Goal: Task Accomplishment & Management: Use online tool/utility

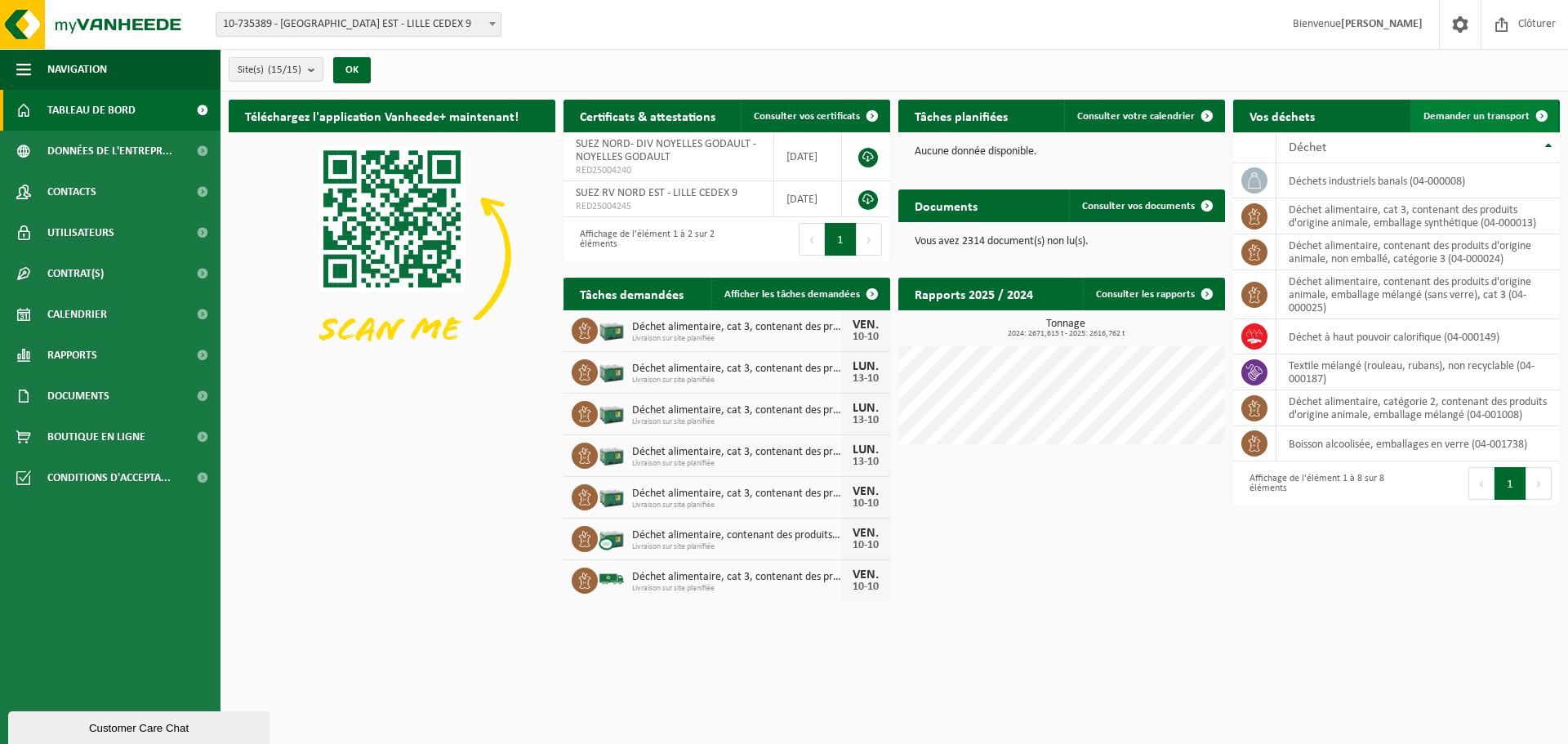
click at [1462, 115] on span "Demander un transport" at bounding box center [1477, 117] width 106 height 10
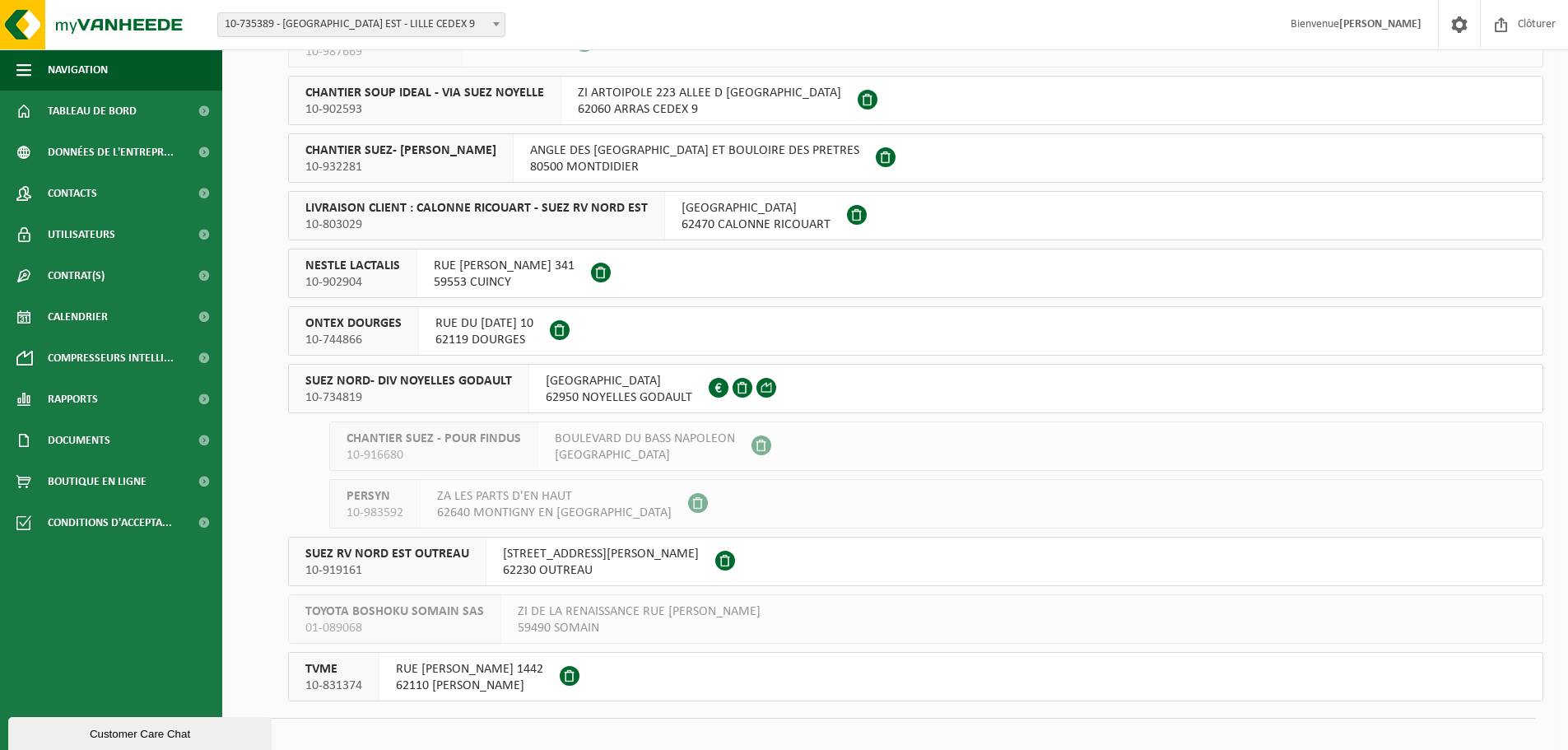
scroll to position [329, 0]
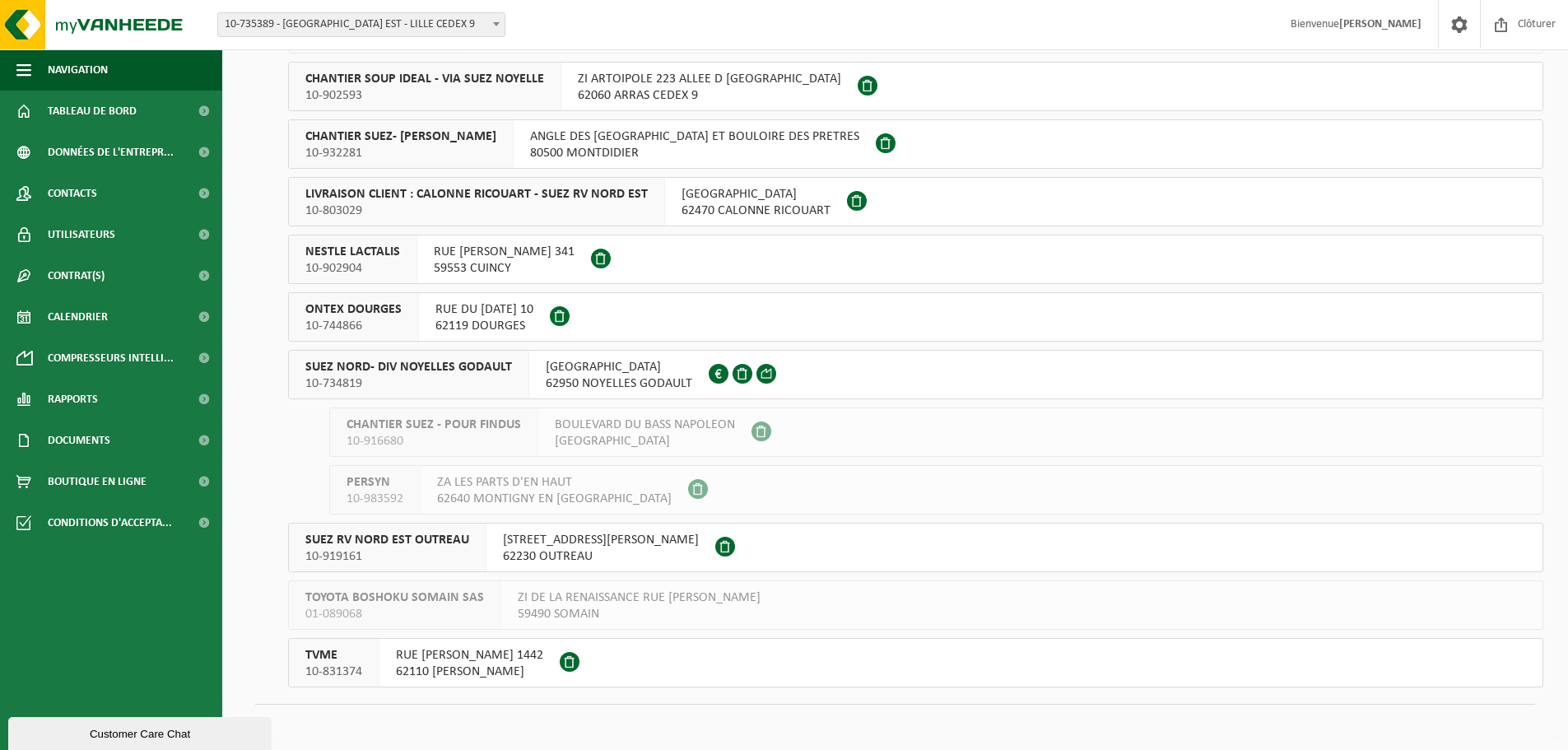
click at [504, 378] on span "10-734819" at bounding box center [408, 384] width 206 height 17
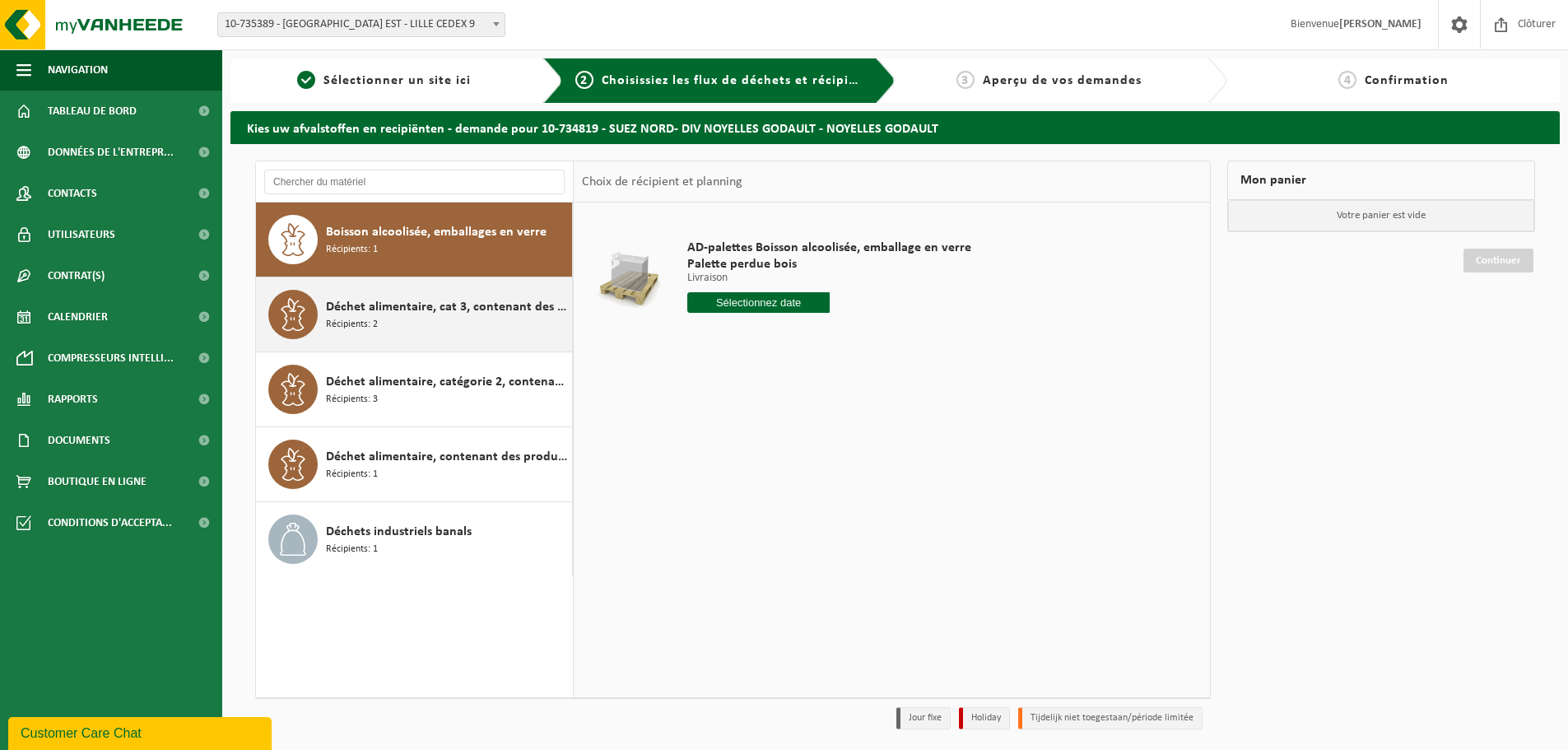
click at [471, 324] on div "Déchet alimentaire, cat 3, contenant des produits d'origine animale, emballage …" at bounding box center [447, 314] width 242 height 49
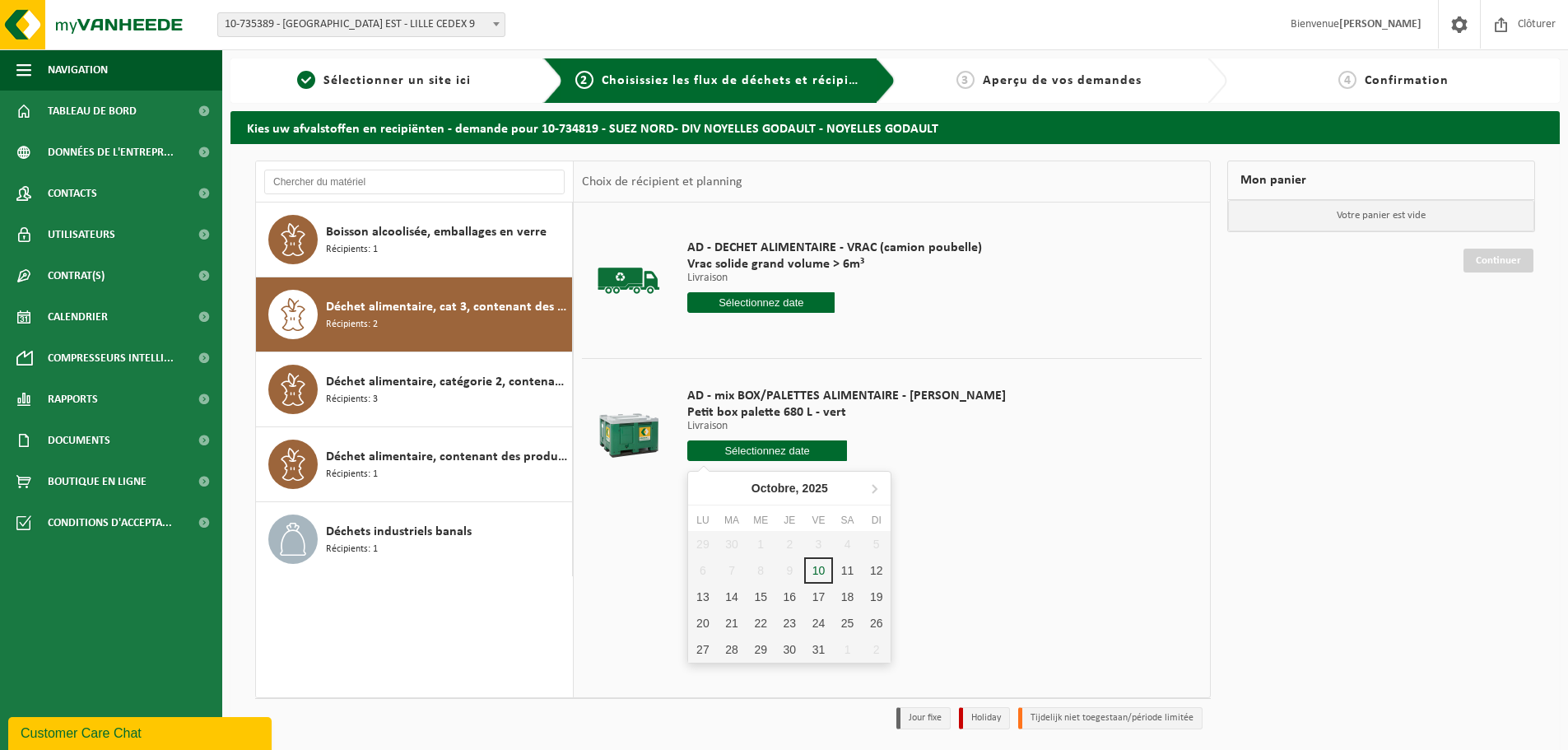
click at [712, 443] on input "text" at bounding box center [767, 451] width 160 height 20
click at [701, 595] on div "13" at bounding box center [702, 597] width 29 height 26
type input "à partir de [DATE]"
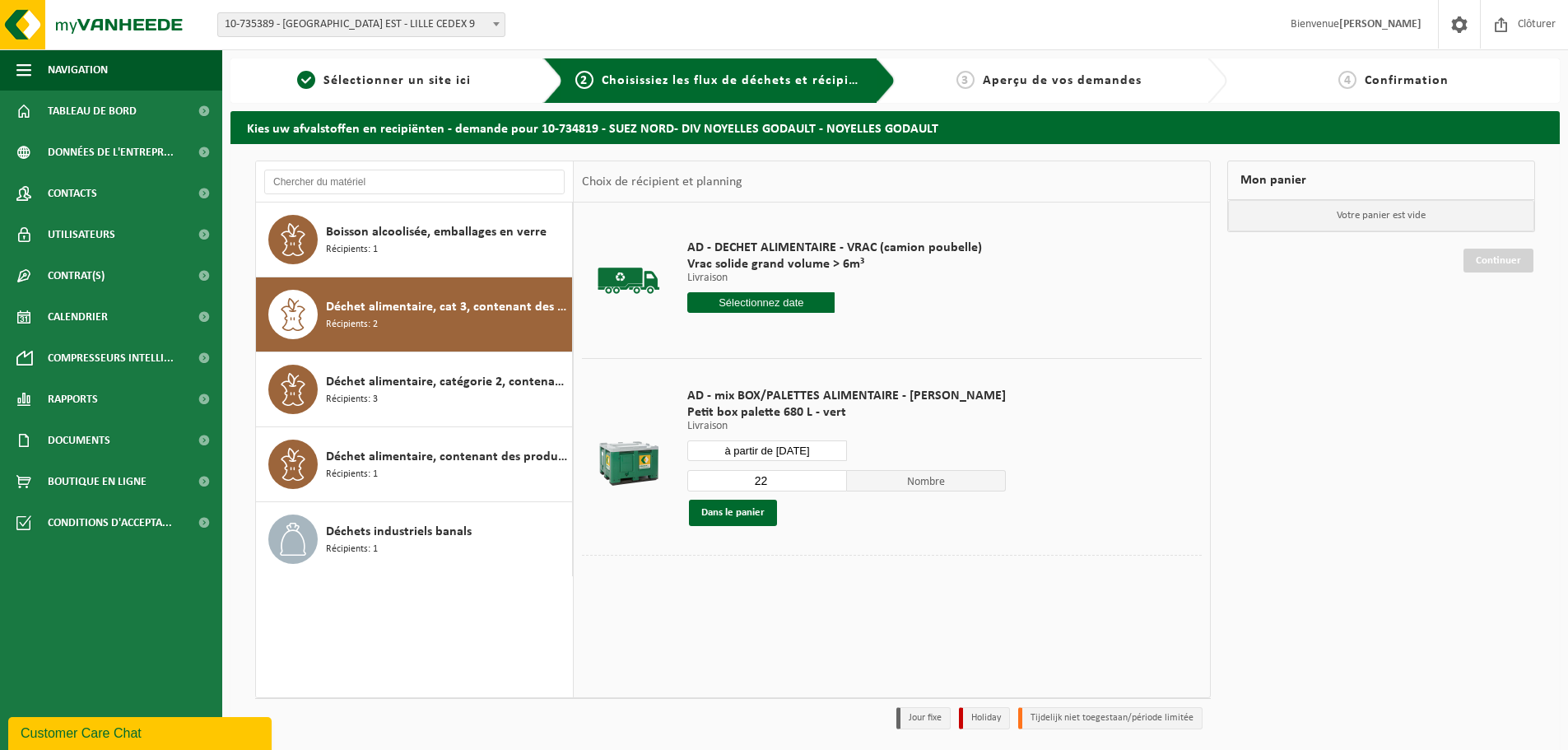
drag, startPoint x: 777, startPoint y: 477, endPoint x: 689, endPoint y: 482, distance: 88.1
click at [689, 482] on input "22" at bounding box center [767, 480] width 160 height 21
type input "1"
click at [723, 516] on button "Dans le panier" at bounding box center [733, 513] width 88 height 26
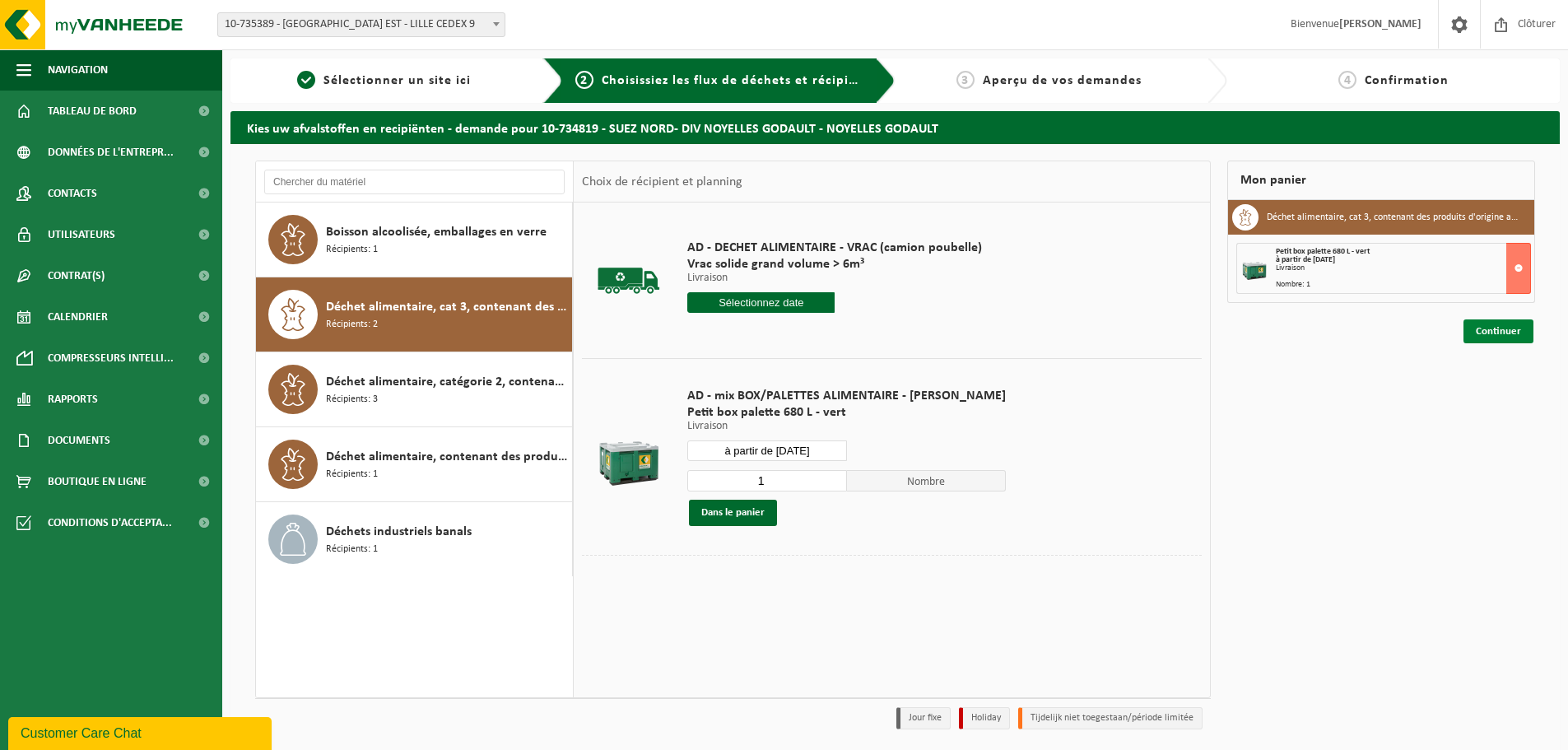
click at [1484, 335] on link "Continuer" at bounding box center [1499, 331] width 70 height 24
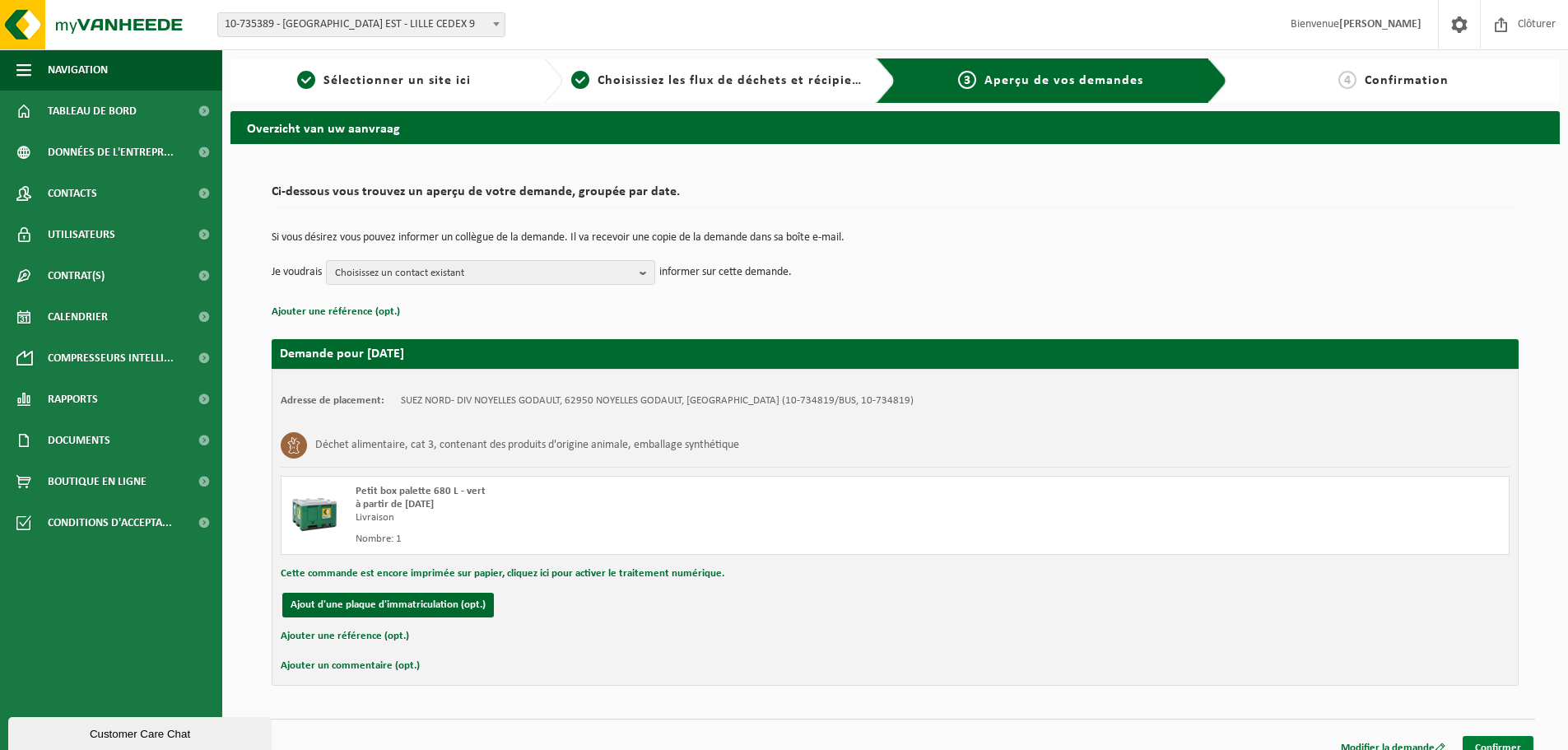
click at [1510, 743] on link "Confirmer" at bounding box center [1498, 747] width 71 height 24
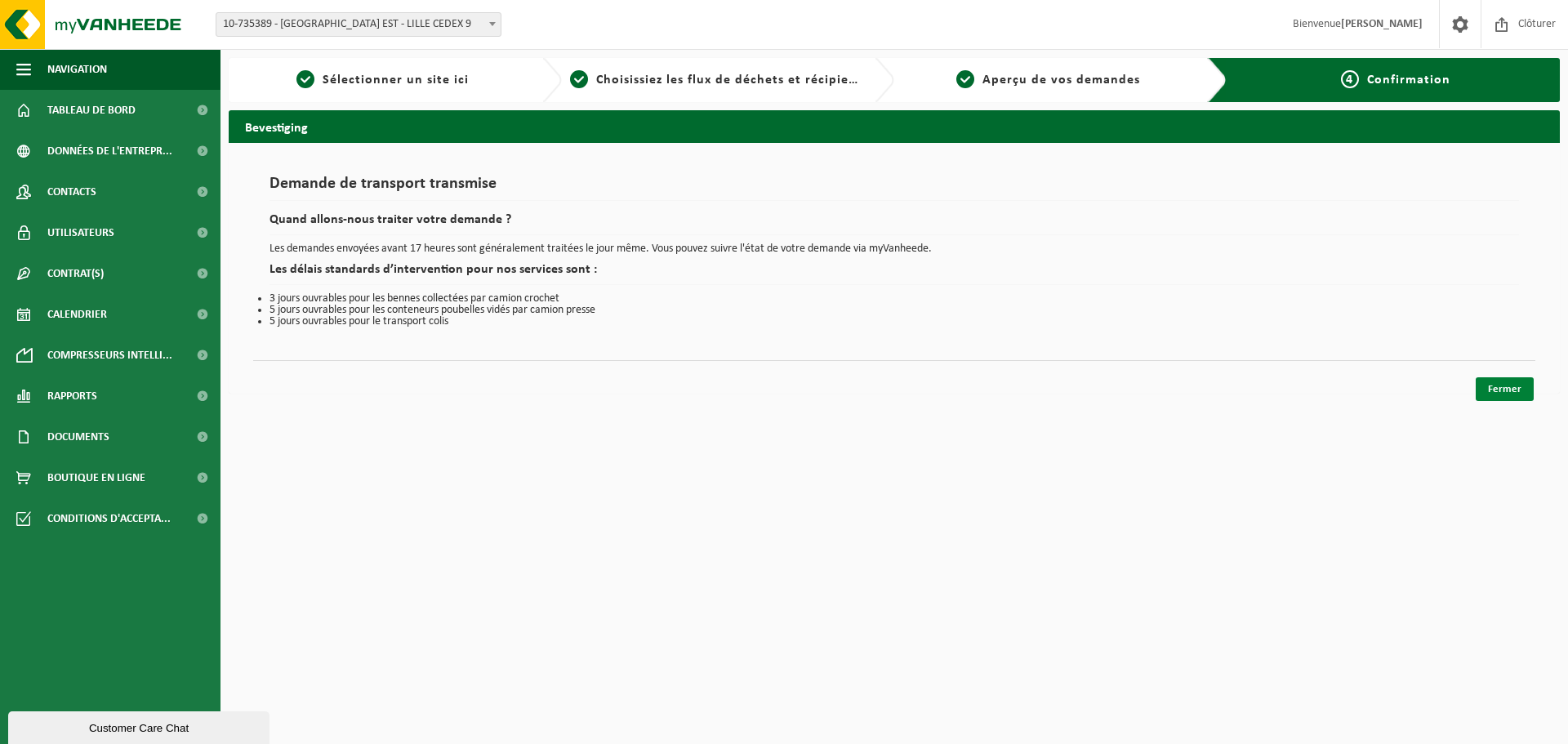
click at [1503, 393] on link "Fermer" at bounding box center [1504, 389] width 58 height 24
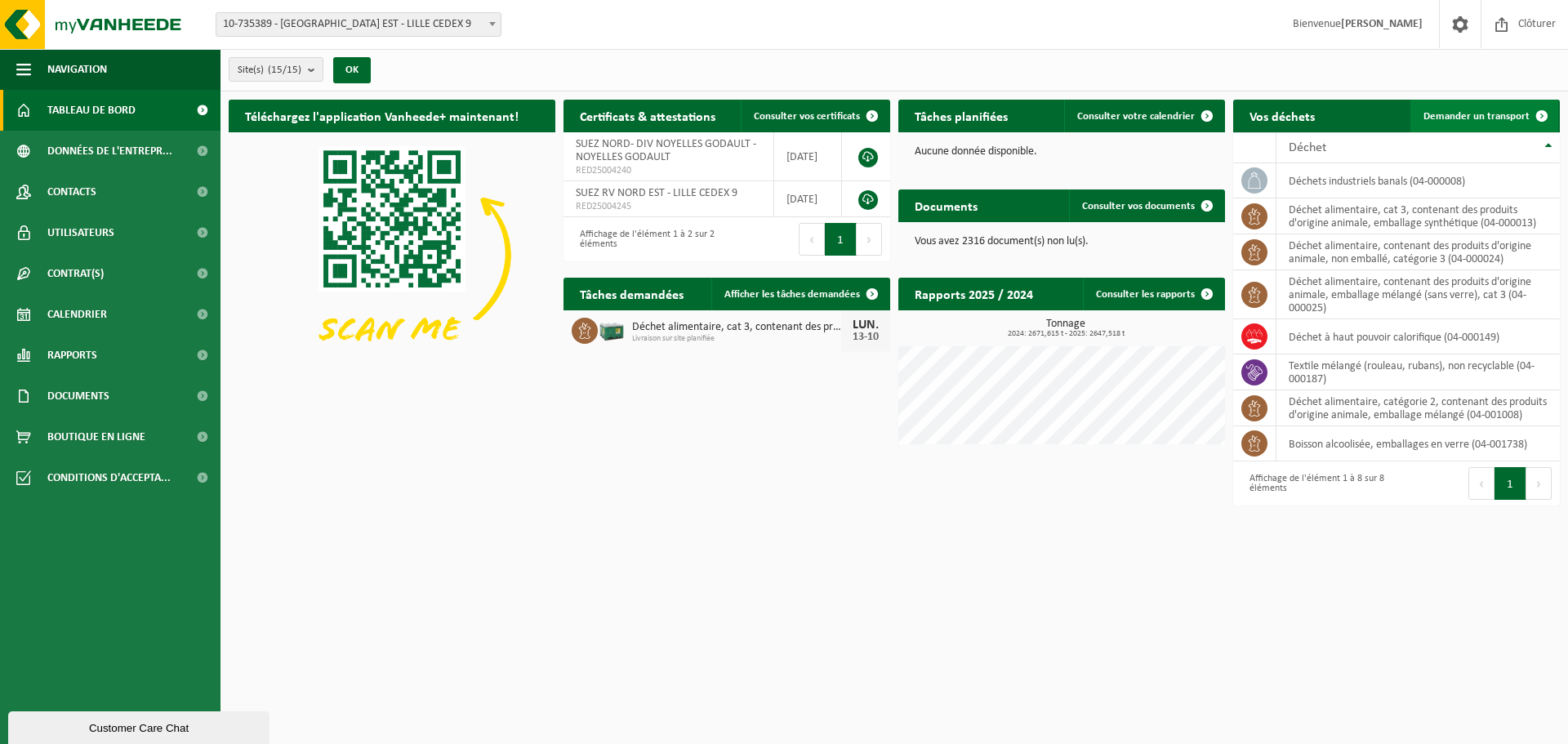
click at [1514, 125] on link "Demander un transport" at bounding box center [1484, 116] width 148 height 33
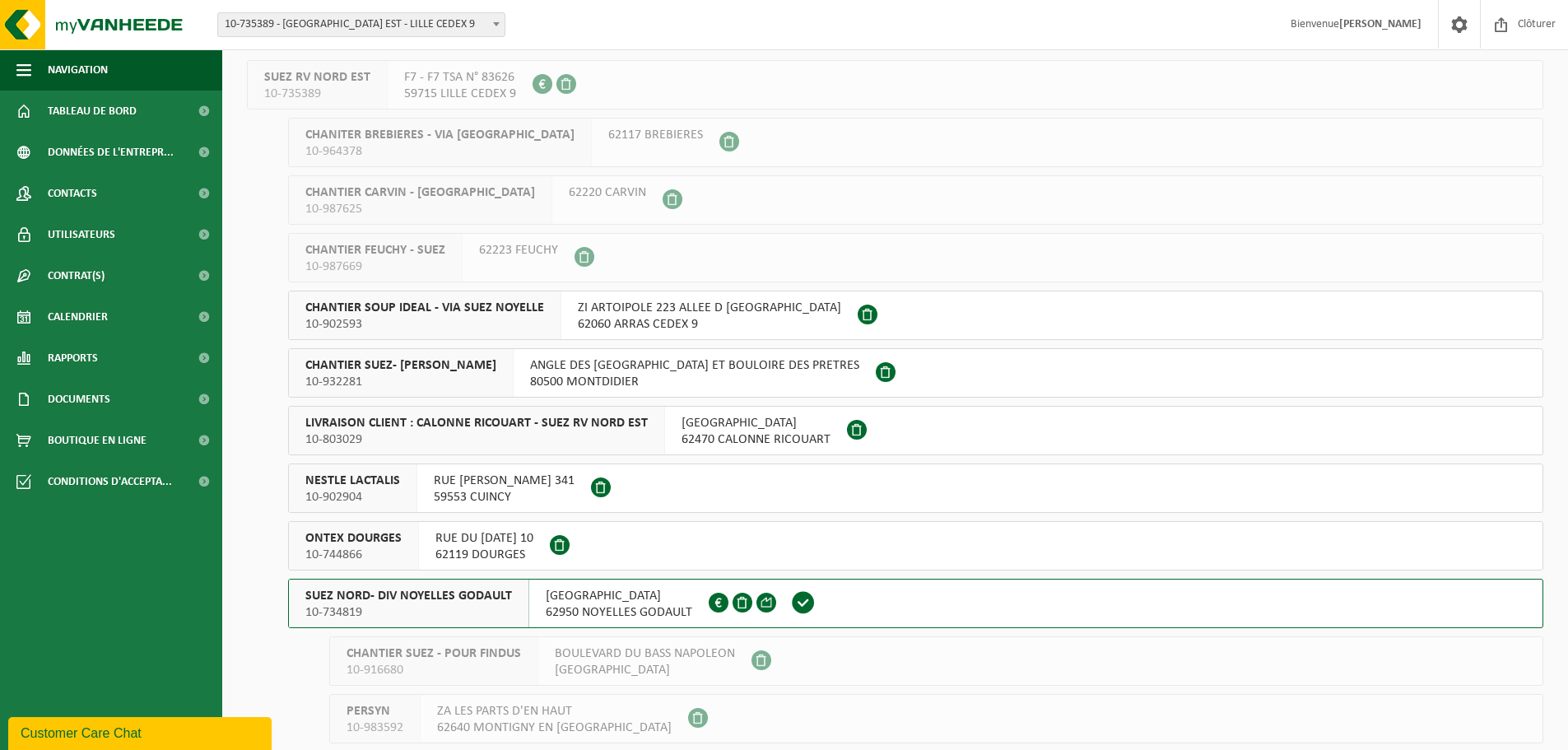
scroll to position [247, 0]
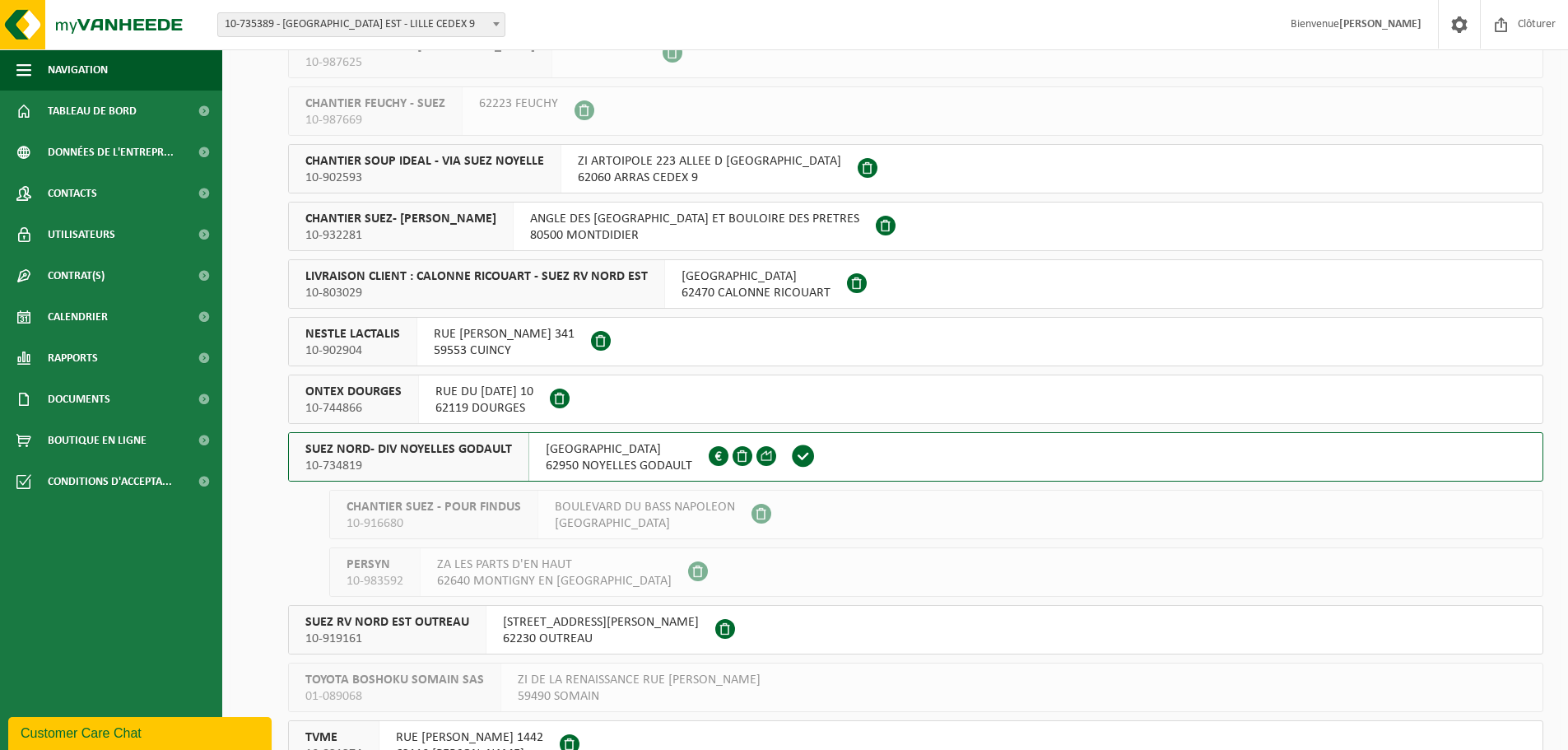
click at [417, 450] on span "SUEZ NORD- DIV NOYELLES GODAULT" at bounding box center [408, 450] width 206 height 17
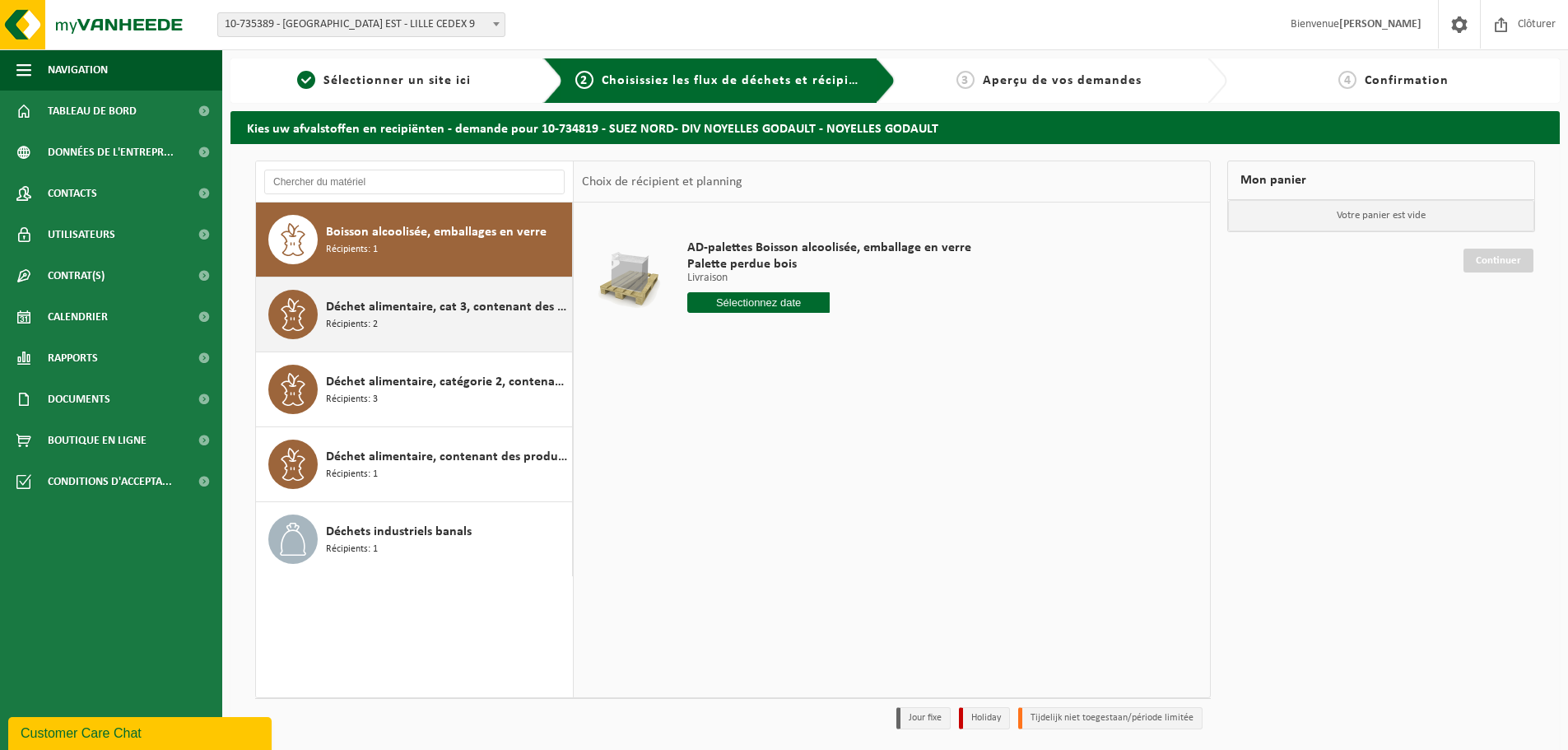
click at [423, 293] on div "Déchet alimentaire, cat 3, contenant des produits d'origine animale, emballage …" at bounding box center [447, 314] width 242 height 49
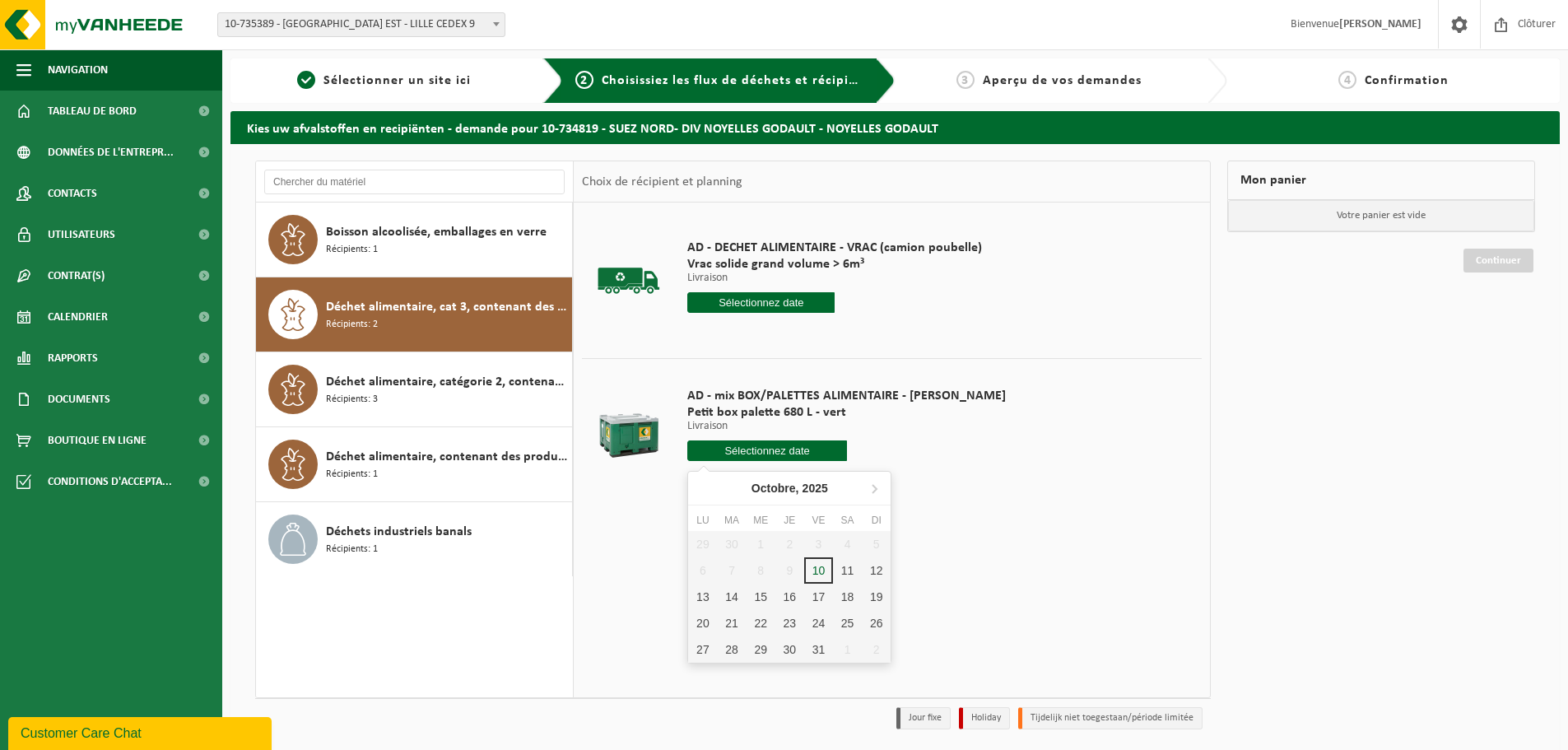
click at [716, 442] on input "text" at bounding box center [767, 451] width 160 height 20
click at [710, 598] on div "13" at bounding box center [702, 597] width 29 height 26
type input "à partir de 2025-10-13"
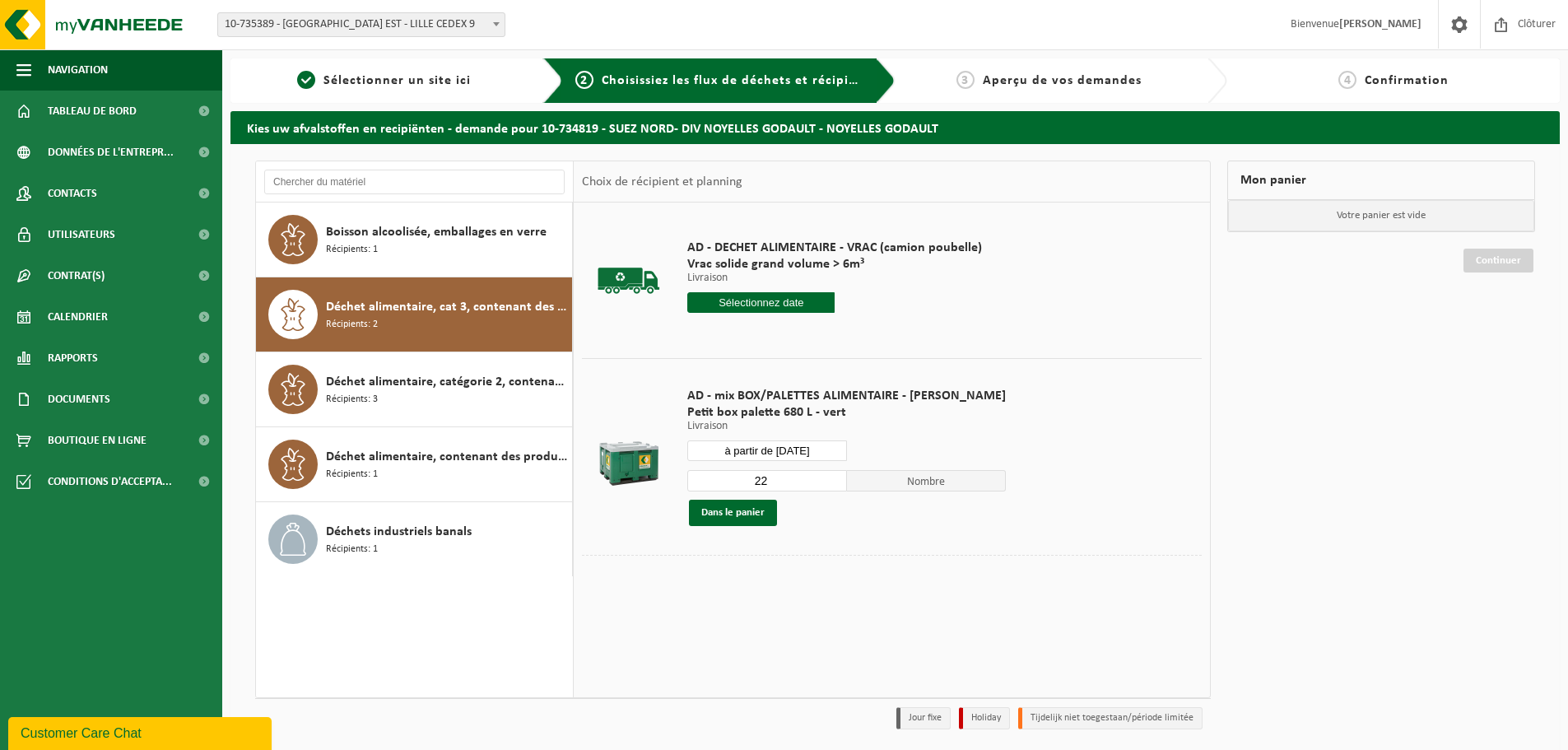
drag, startPoint x: 766, startPoint y: 480, endPoint x: 733, endPoint y: 482, distance: 33.1
click at [737, 482] on input "22" at bounding box center [767, 480] width 160 height 21
type input "1"
click at [773, 508] on button "Dans le panier" at bounding box center [733, 513] width 88 height 26
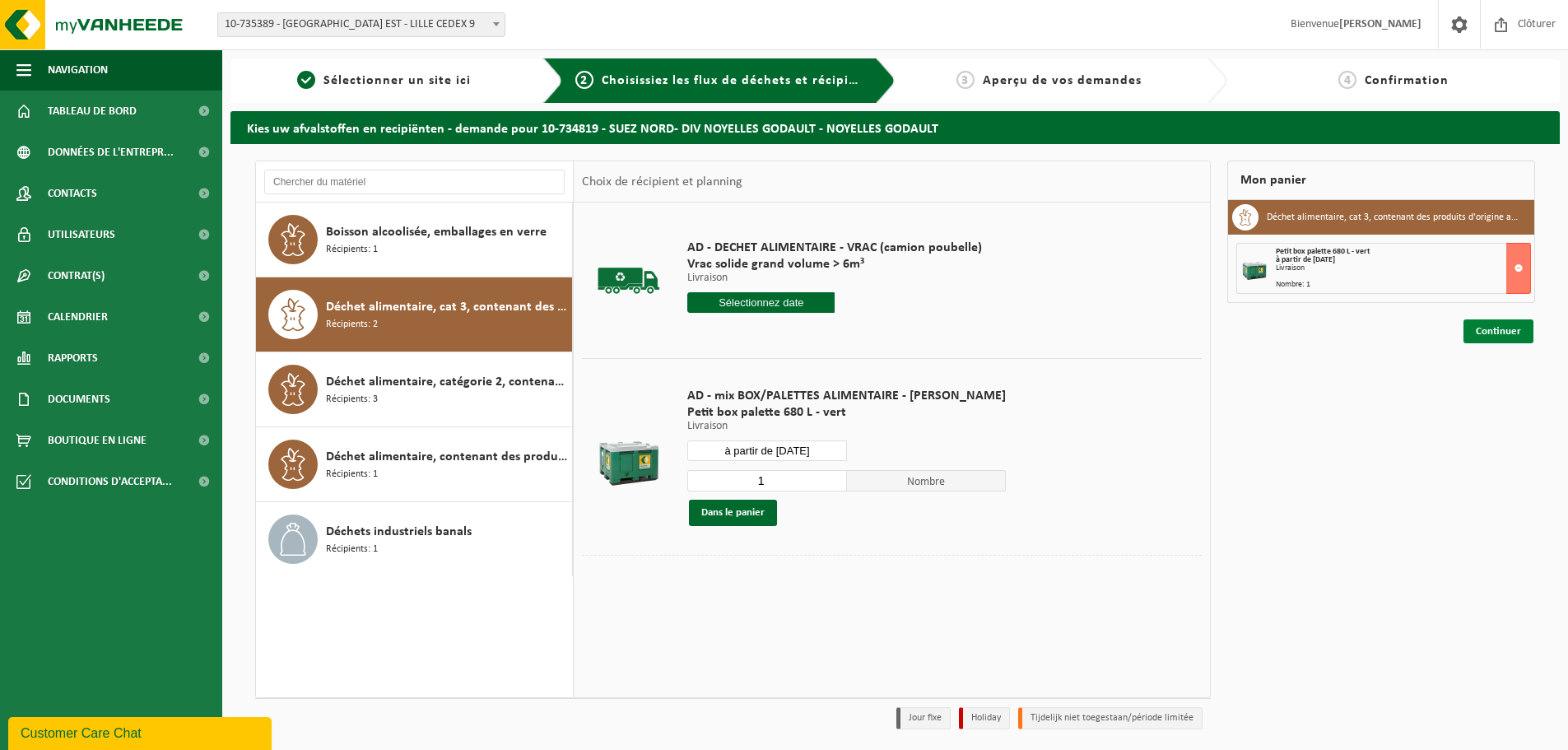
click at [1506, 340] on link "Continuer" at bounding box center [1499, 331] width 70 height 24
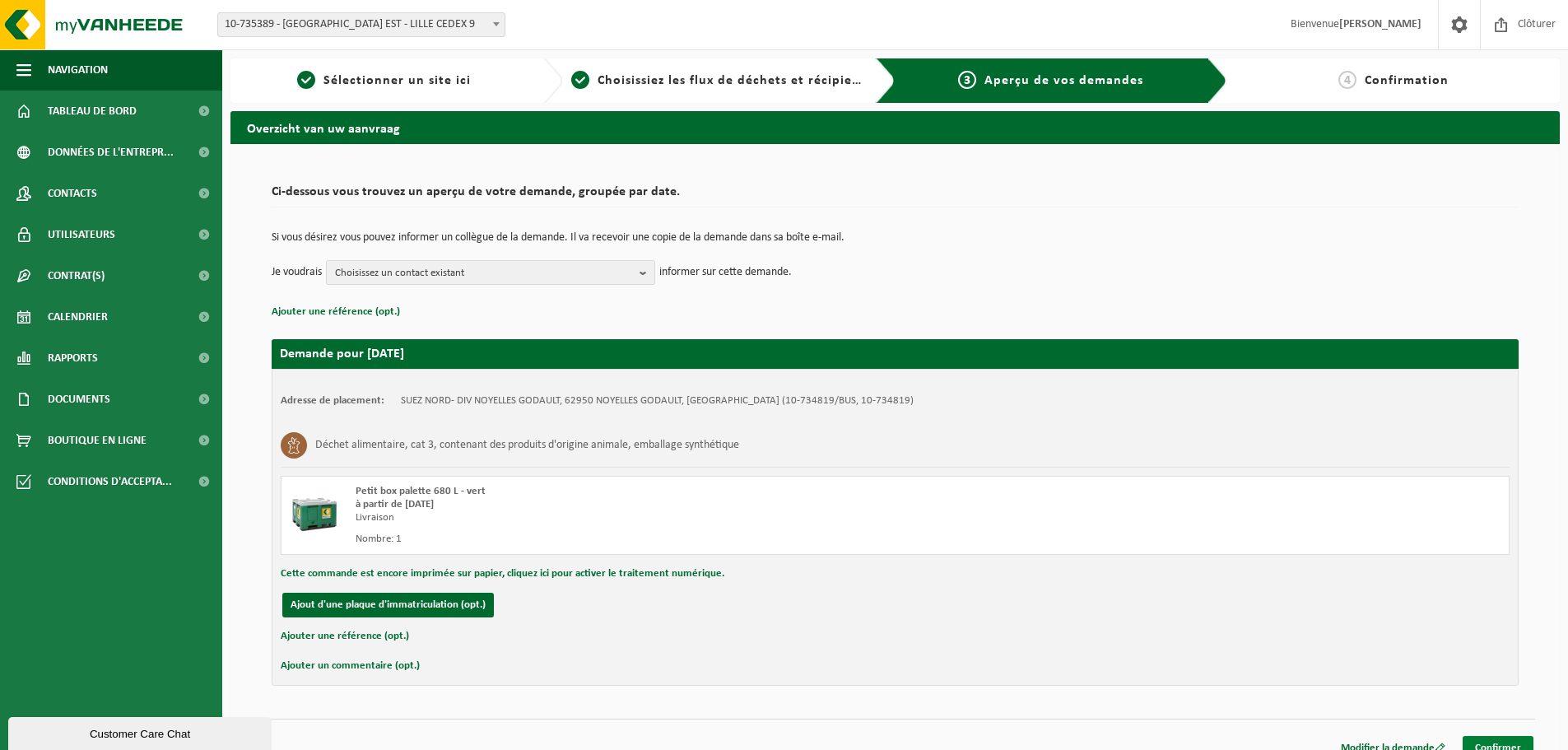
click at [1492, 745] on link "Confirmer" at bounding box center [1498, 747] width 71 height 24
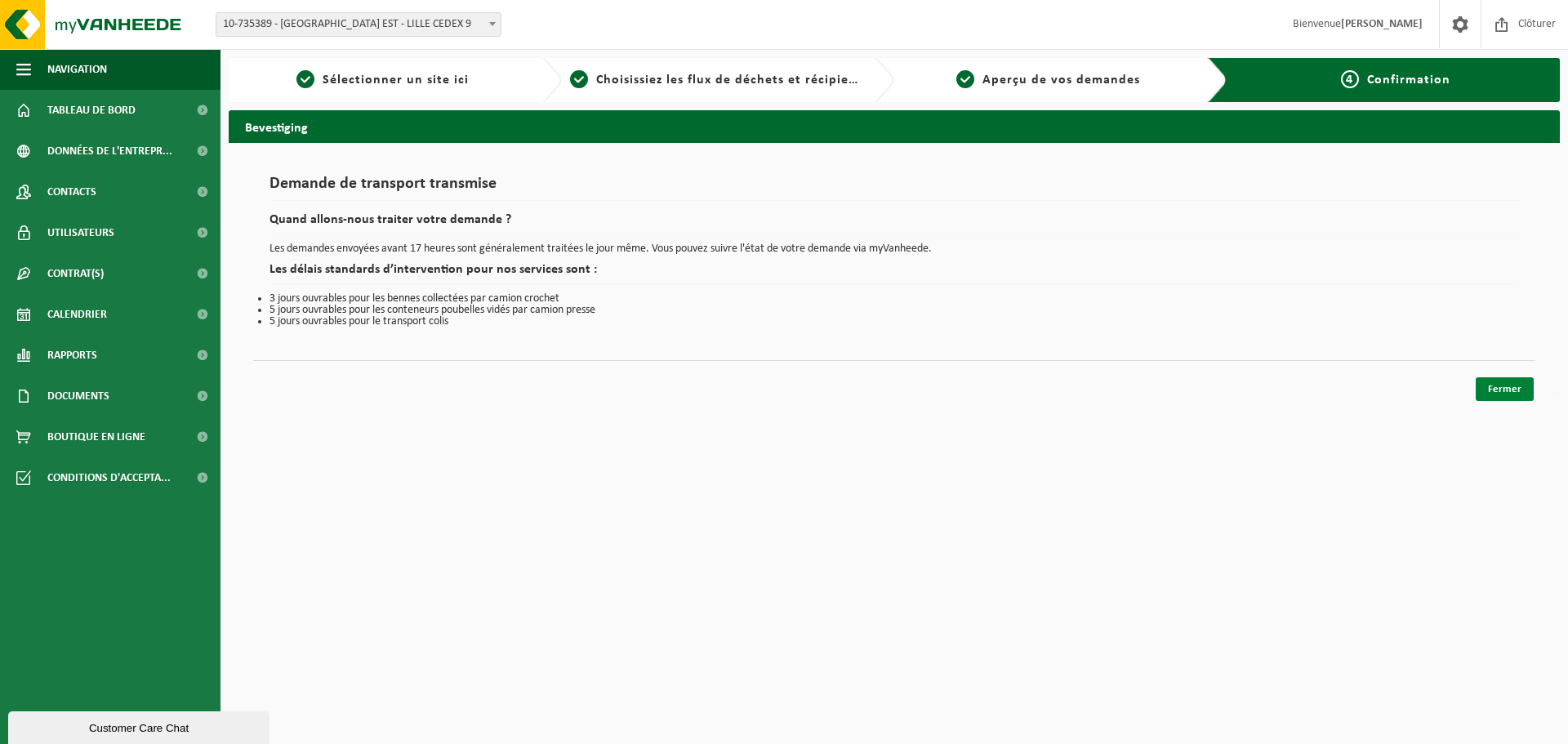
click at [1490, 388] on link "Fermer" at bounding box center [1504, 389] width 58 height 24
